Goal: Transaction & Acquisition: Purchase product/service

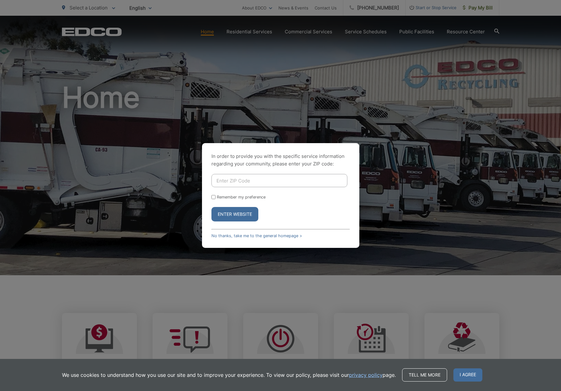
click at [274, 178] on input "Enter ZIP Code" at bounding box center [279, 180] width 136 height 13
type input "92069"
drag, startPoint x: 245, startPoint y: 197, endPoint x: 241, endPoint y: 202, distance: 6.1
click at [245, 197] on label "Remember my preference" at bounding box center [241, 197] width 49 height 5
click at [215, 197] on input "Remember my preference" at bounding box center [213, 197] width 4 height 4
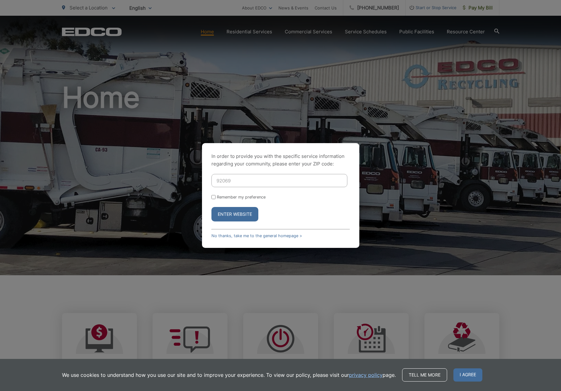
checkbox input "true"
drag, startPoint x: 237, startPoint y: 213, endPoint x: 267, endPoint y: 193, distance: 35.7
click at [238, 212] on button "Enter Website" at bounding box center [234, 214] width 47 height 14
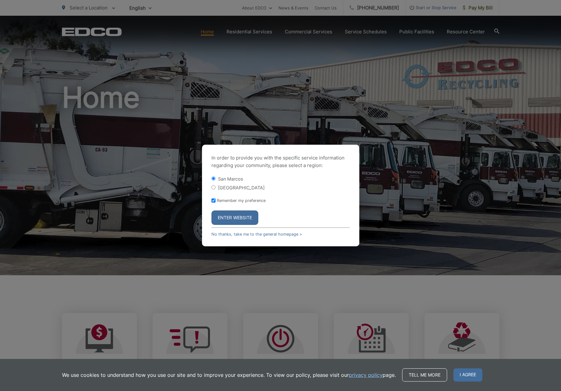
drag, startPoint x: 241, startPoint y: 217, endPoint x: 269, endPoint y: 196, distance: 34.8
click at [241, 217] on button "Enter Website" at bounding box center [234, 217] width 47 height 14
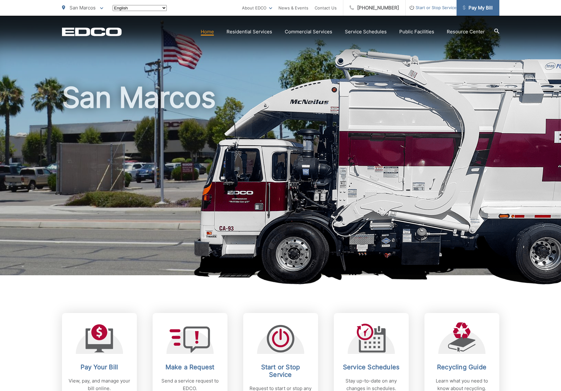
click at [473, 13] on link "Pay My Bill" at bounding box center [477, 8] width 43 height 16
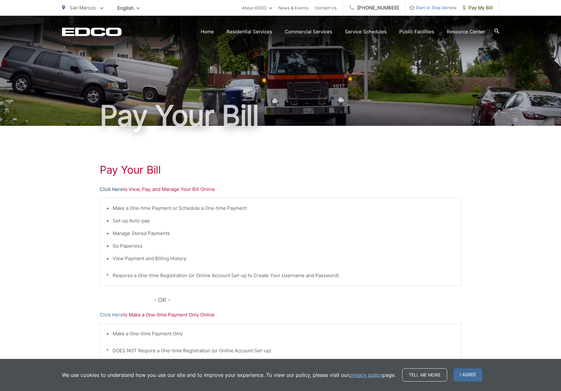
click at [116, 189] on link "Click Here" at bounding box center [111, 190] width 23 height 8
